Goal: Information Seeking & Learning: Find specific page/section

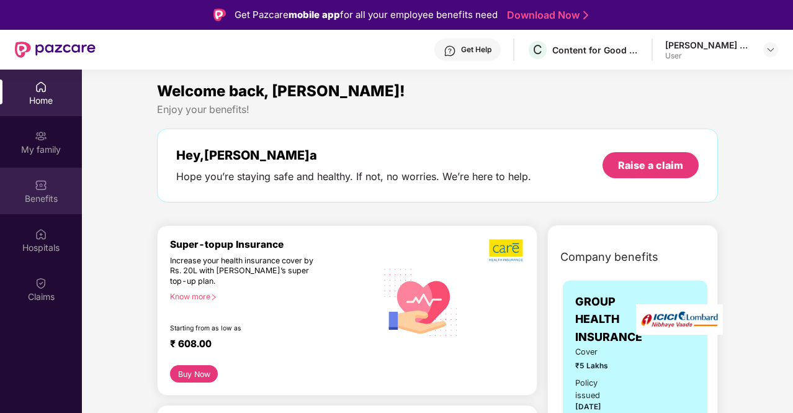
click at [39, 191] on img at bounding box center [41, 185] width 12 height 12
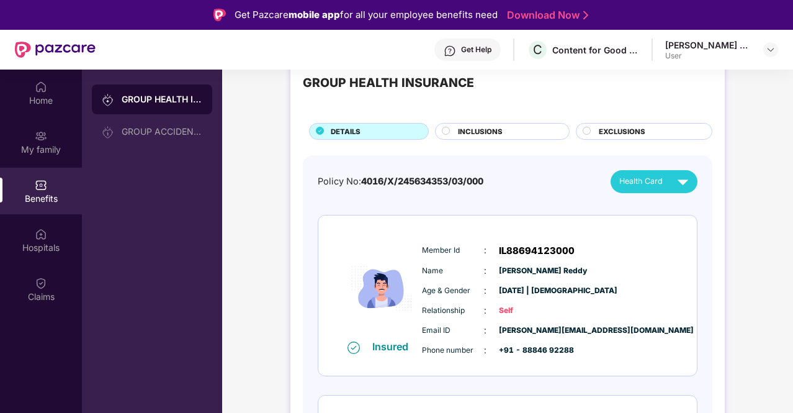
scroll to position [38, 0]
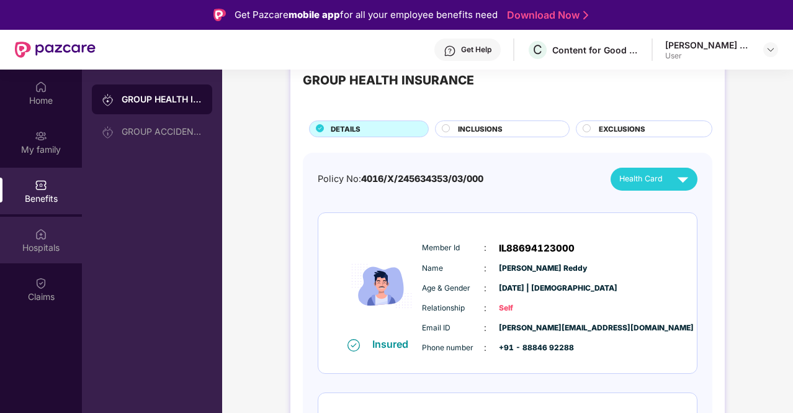
click at [33, 230] on div "Hospitals" at bounding box center [41, 240] width 82 height 47
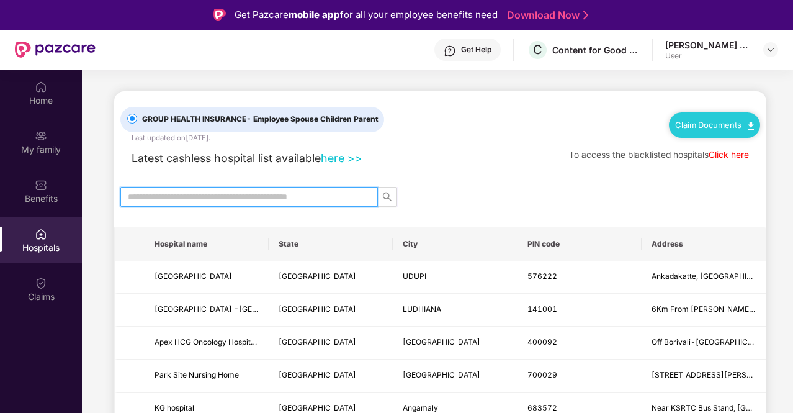
click at [318, 199] on input "text" at bounding box center [244, 197] width 233 height 14
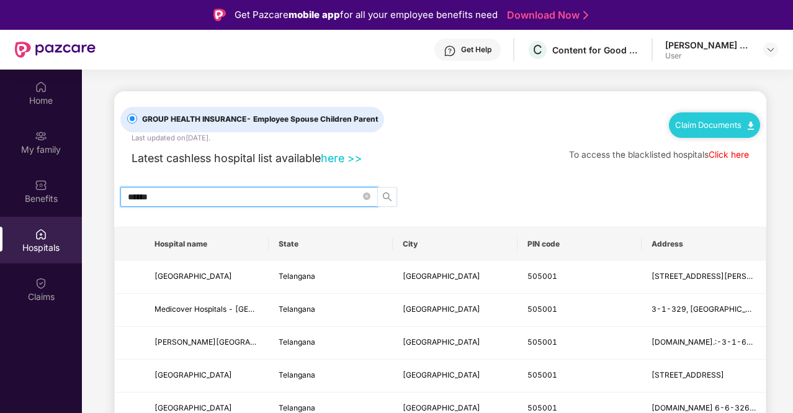
click at [382, 197] on span "search" at bounding box center [387, 197] width 19 height 10
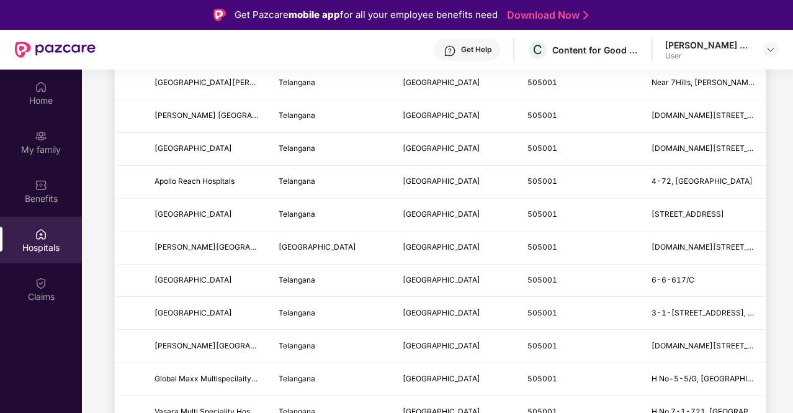
scroll to position [950, 0]
type input "******"
click at [194, 307] on span "[GEOGRAPHIC_DATA]" at bounding box center [194, 311] width 78 height 9
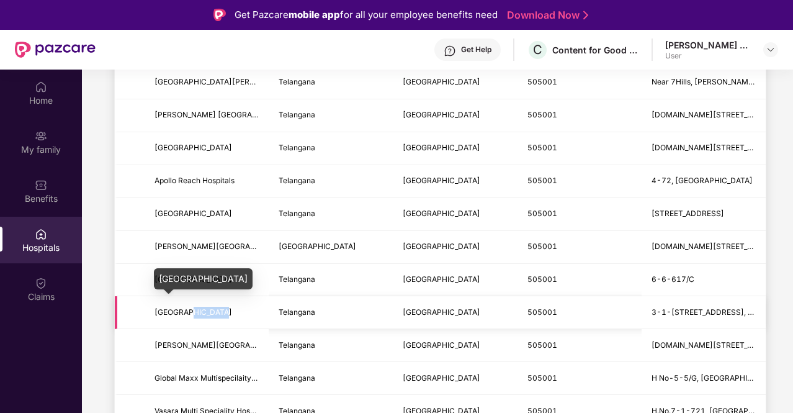
click at [194, 307] on span "[GEOGRAPHIC_DATA]" at bounding box center [194, 311] width 78 height 9
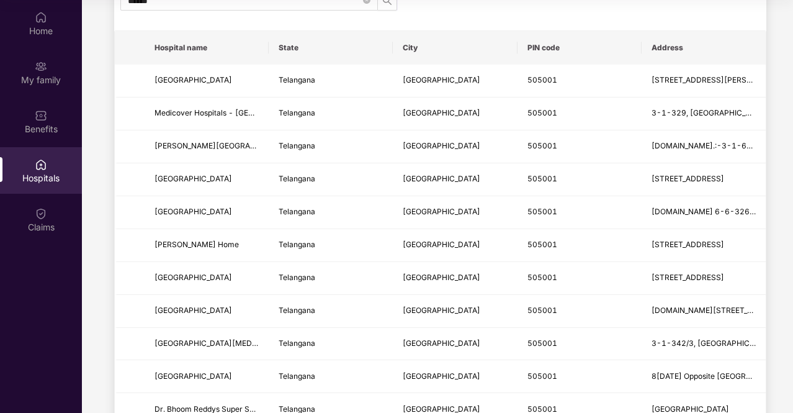
scroll to position [0, 0]
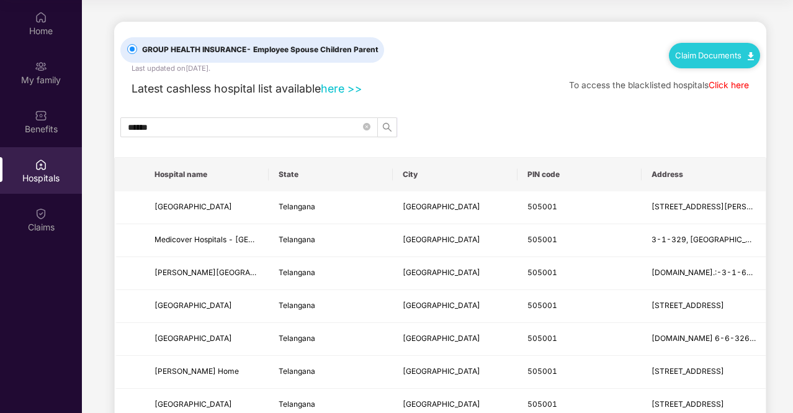
click at [354, 90] on link "here >>" at bounding box center [342, 88] width 42 height 13
click at [43, 79] on div "My family" at bounding box center [41, 80] width 82 height 12
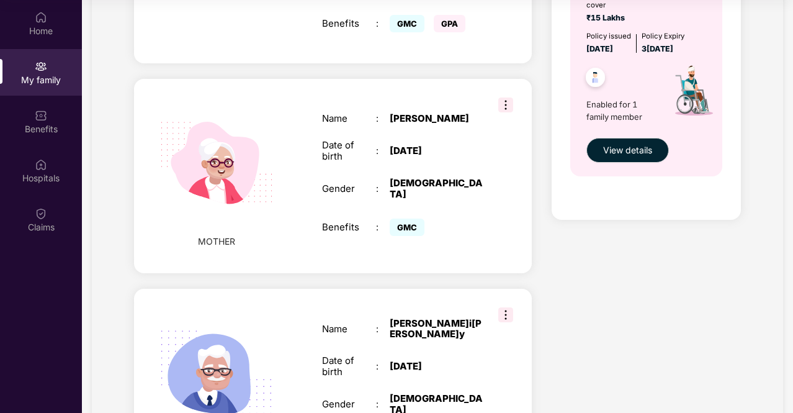
scroll to position [450, 0]
click at [510, 97] on img at bounding box center [505, 104] width 15 height 15
click at [604, 199] on div "Accidental Cover cover ₹15 Lakhs Policy issued [DATE] Policy Expiry [DATE] Enab…" at bounding box center [646, 77] width 189 height 283
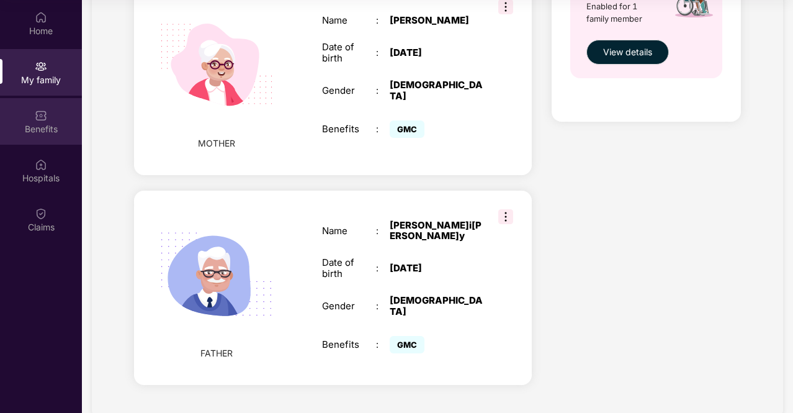
click at [38, 123] on div "Benefits" at bounding box center [41, 129] width 82 height 12
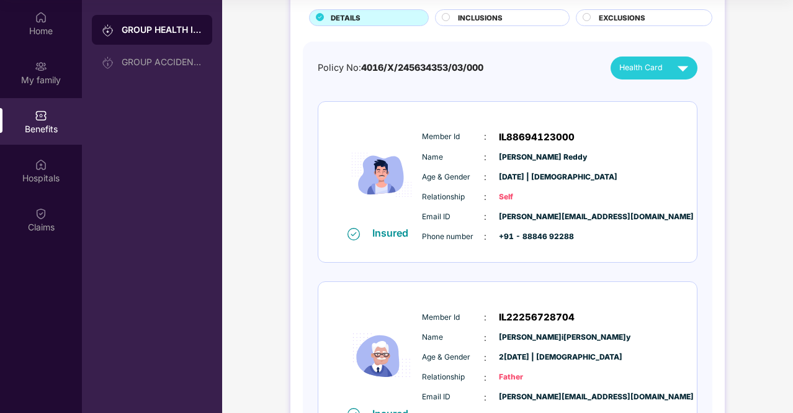
scroll to position [84, 0]
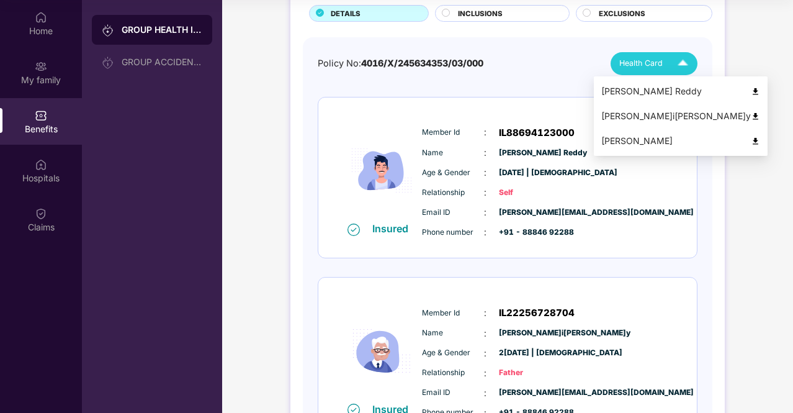
click at [680, 67] on img at bounding box center [683, 64] width 22 height 22
click at [751, 141] on img at bounding box center [755, 141] width 9 height 9
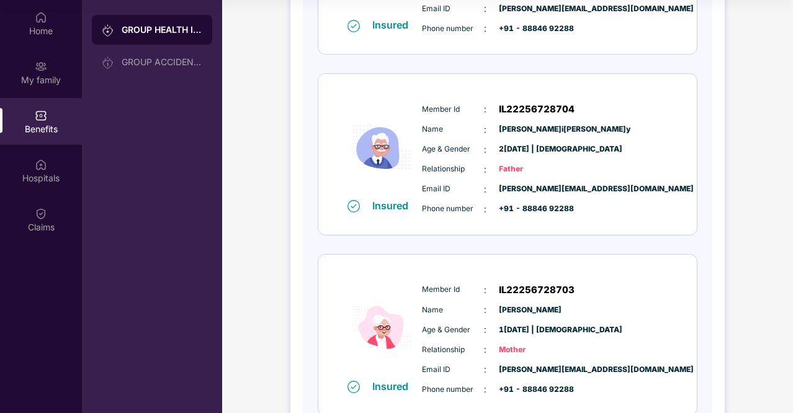
scroll to position [262, 0]
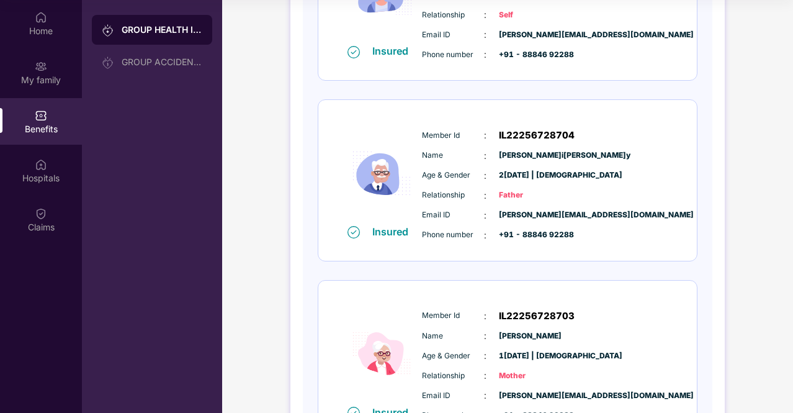
click at [676, 119] on div "Insured Member Id : IL22256728704 Name : [PERSON_NAME] [PERSON_NAME] Age & Gend…" at bounding box center [507, 180] width 379 height 161
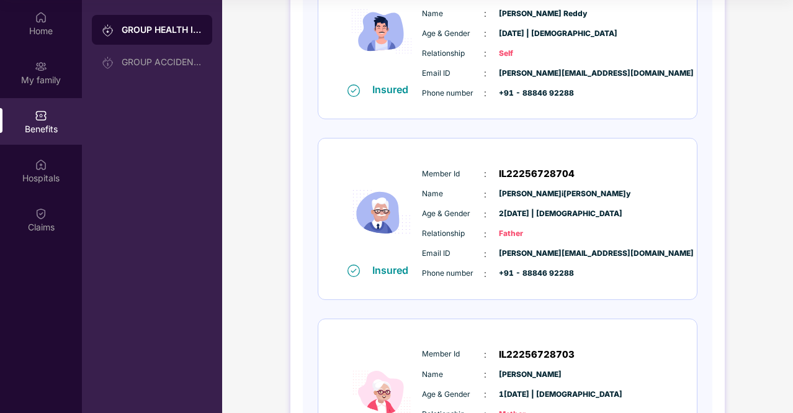
scroll to position [225, 0]
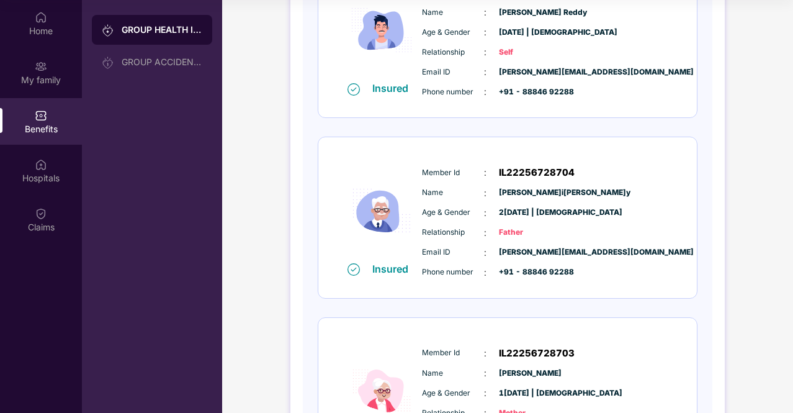
click at [527, 226] on span "Father" at bounding box center [530, 232] width 62 height 12
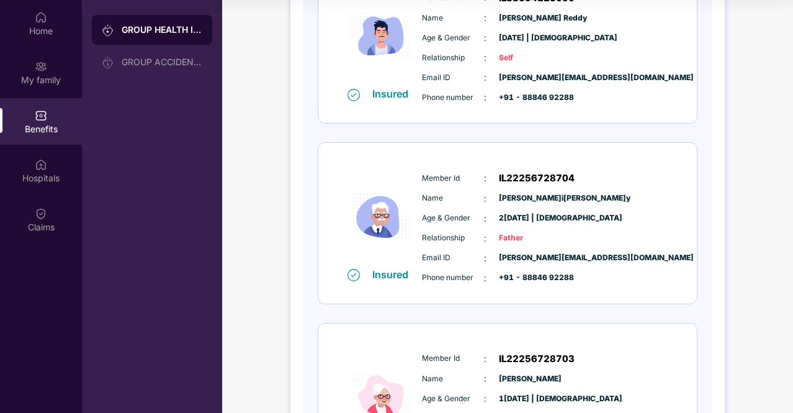
scroll to position [222, 0]
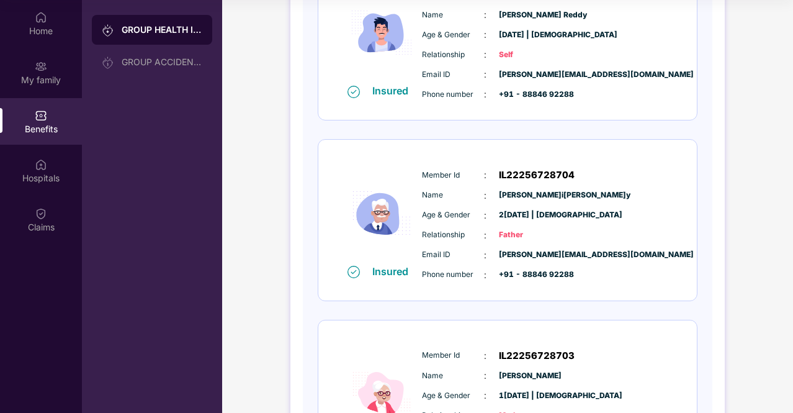
click at [578, 270] on div "Phone number : +91 - 88846 92288" at bounding box center [545, 275] width 246 height 14
drag, startPoint x: 517, startPoint y: 223, endPoint x: 467, endPoint y: 208, distance: 52.4
click at [467, 208] on div "Age & Gender : [DATE] | [DEMOGRAPHIC_DATA]" at bounding box center [545, 215] width 246 height 14
click at [467, 209] on span "Age & Gender" at bounding box center [453, 215] width 62 height 12
click at [403, 249] on img at bounding box center [381, 213] width 74 height 102
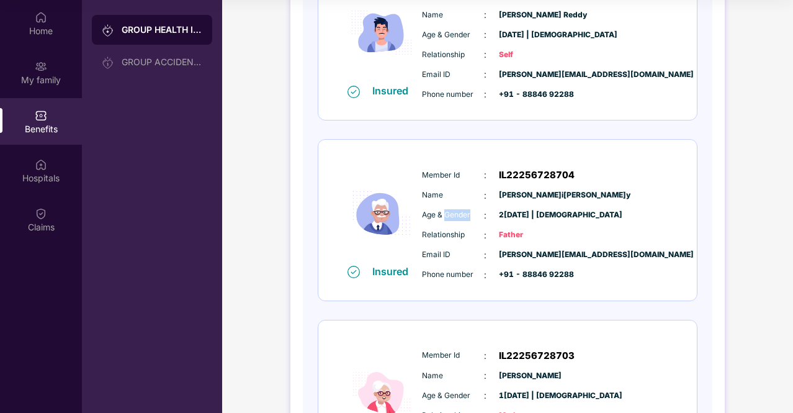
click at [40, 120] on img at bounding box center [41, 115] width 12 height 12
click at [166, 33] on div "GROUP HEALTH INSURANCE" at bounding box center [162, 30] width 81 height 12
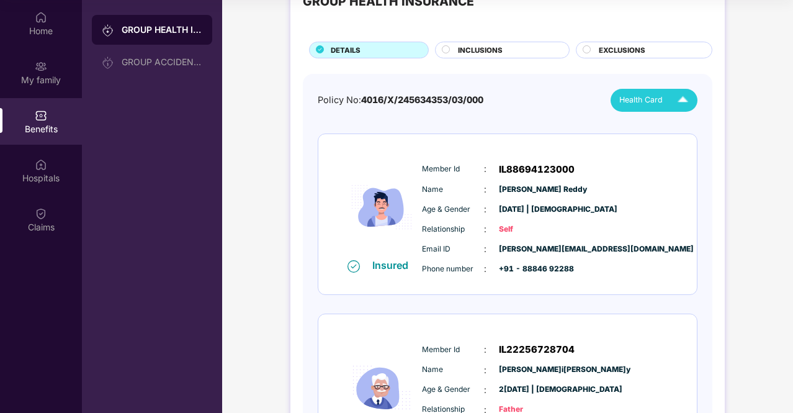
scroll to position [0, 0]
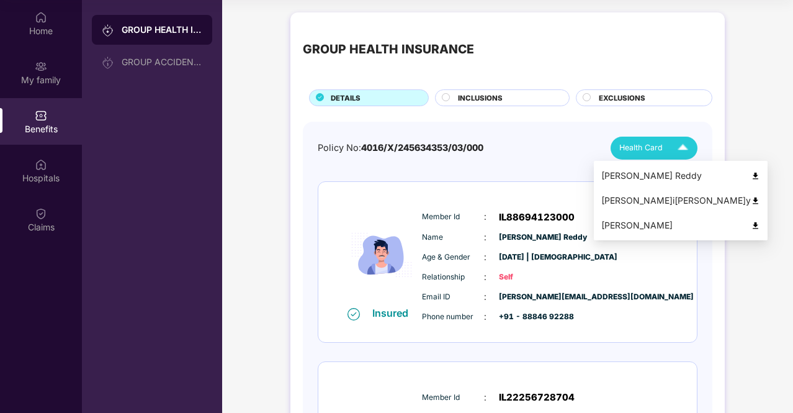
click at [657, 146] on span "Health Card" at bounding box center [640, 147] width 43 height 12
click at [751, 199] on img at bounding box center [755, 200] width 9 height 9
